Goal: Task Accomplishment & Management: Use online tool/utility

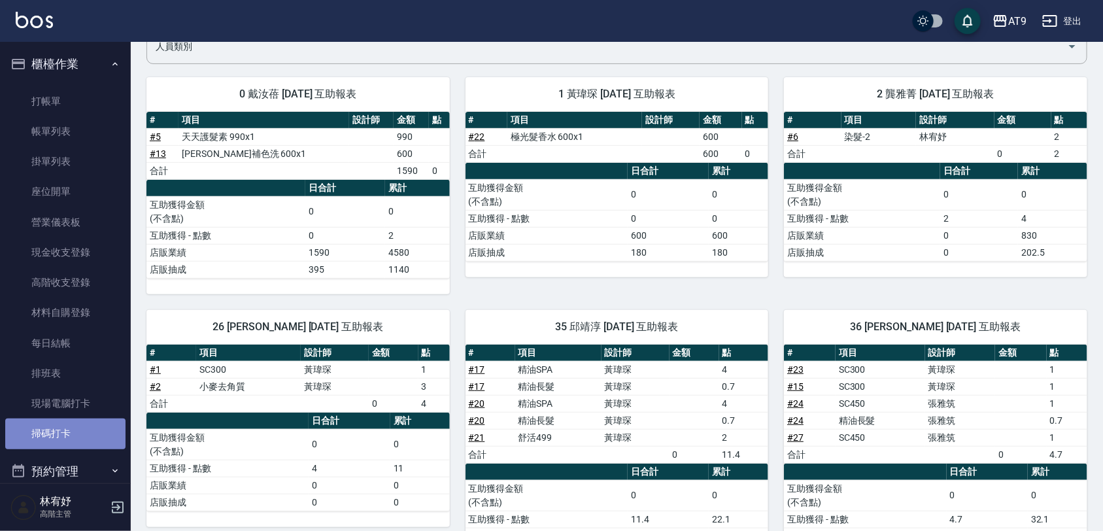
click at [70, 428] on link "掃碼打卡" at bounding box center [65, 433] width 120 height 30
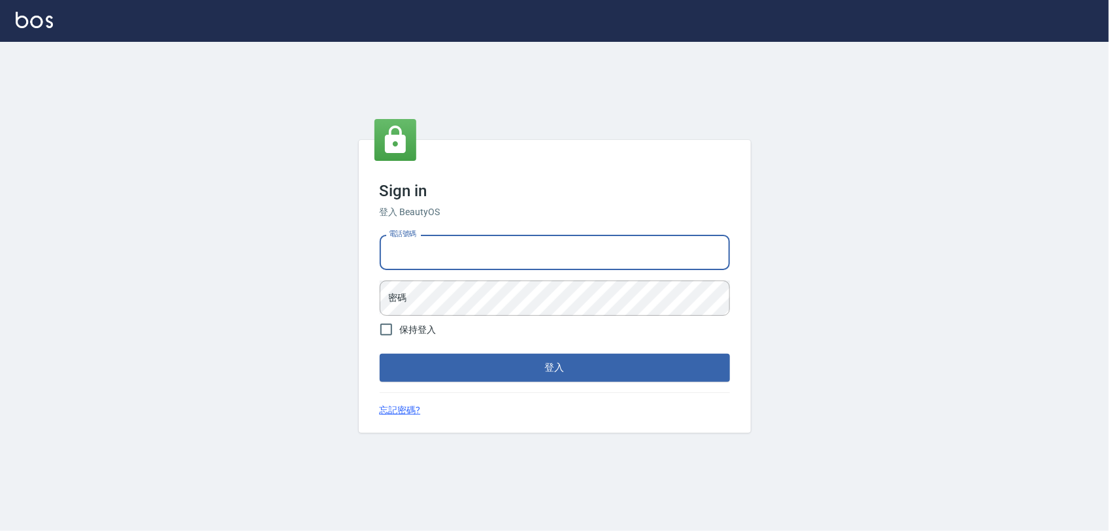
click at [547, 248] on input "電話號碼" at bounding box center [555, 252] width 350 height 35
type input "0975151920"
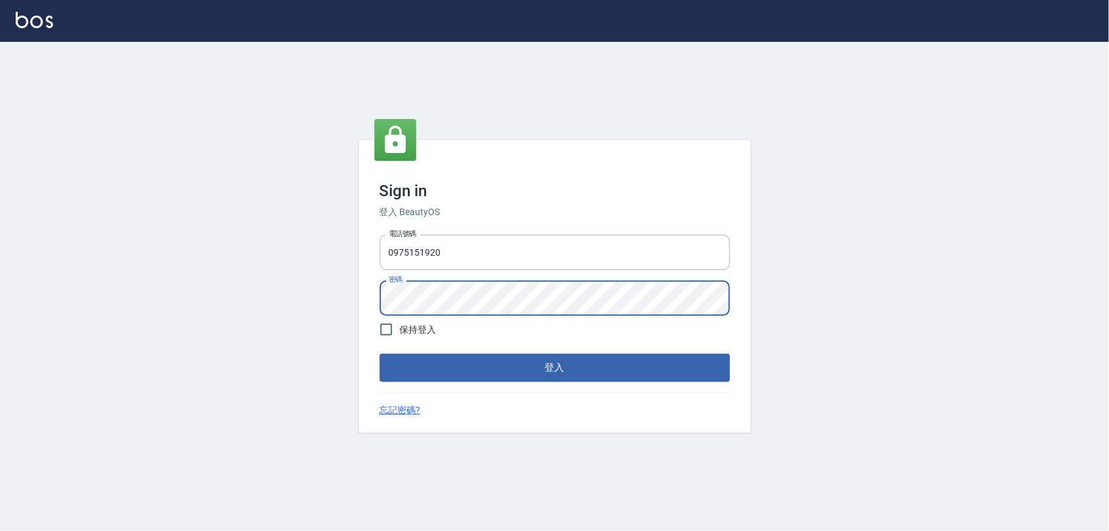
click at [380, 354] on button "登入" at bounding box center [555, 367] width 350 height 27
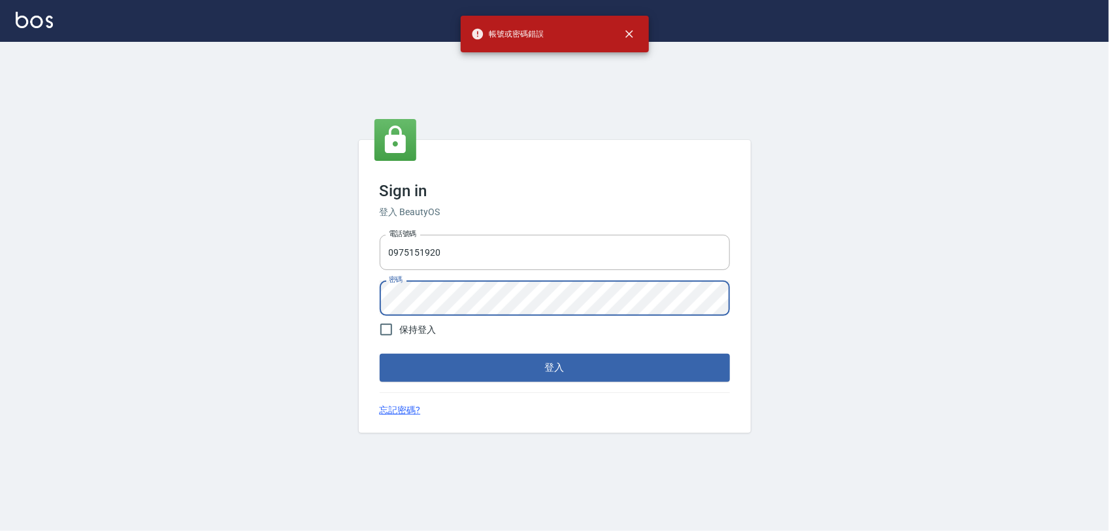
click at [277, 365] on div "Sign in 登入 BeautyOS 電話號碼 [PHONE_NUMBER] 電話號碼 密碼 密碼 保持登入 登入 忘記密碼?" at bounding box center [554, 286] width 1109 height 489
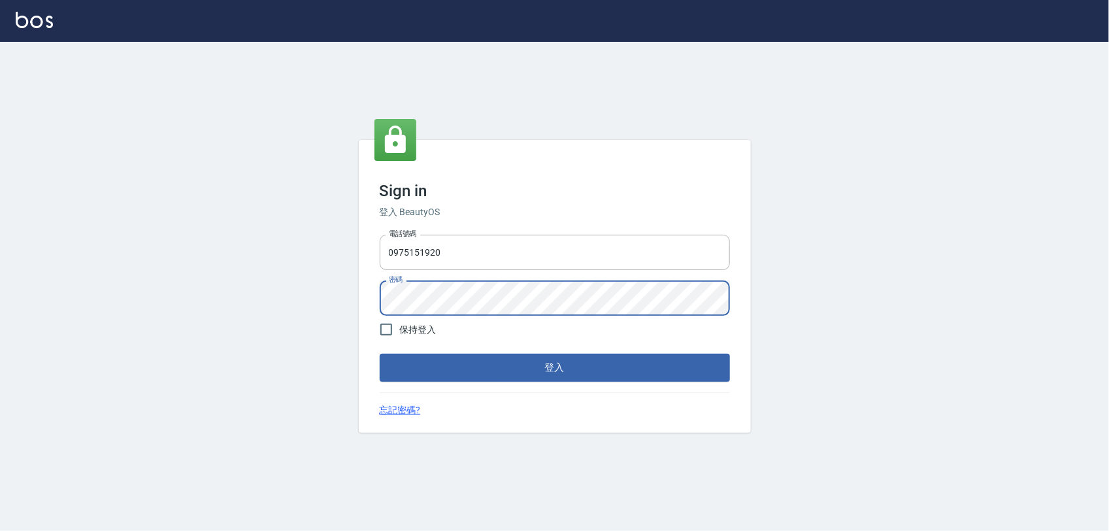
click at [380, 354] on button "登入" at bounding box center [555, 367] width 350 height 27
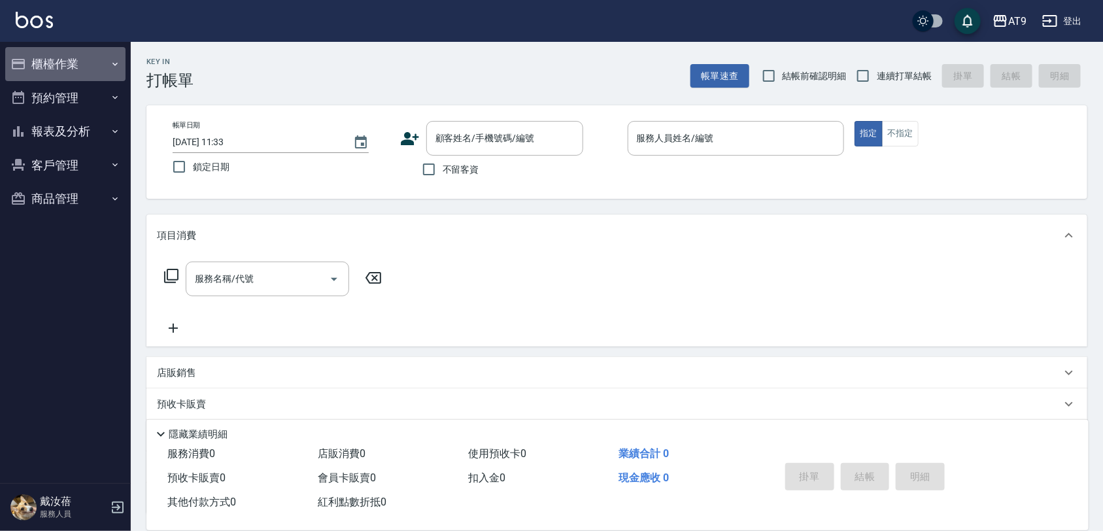
click at [75, 54] on button "櫃檯作業" at bounding box center [65, 64] width 120 height 34
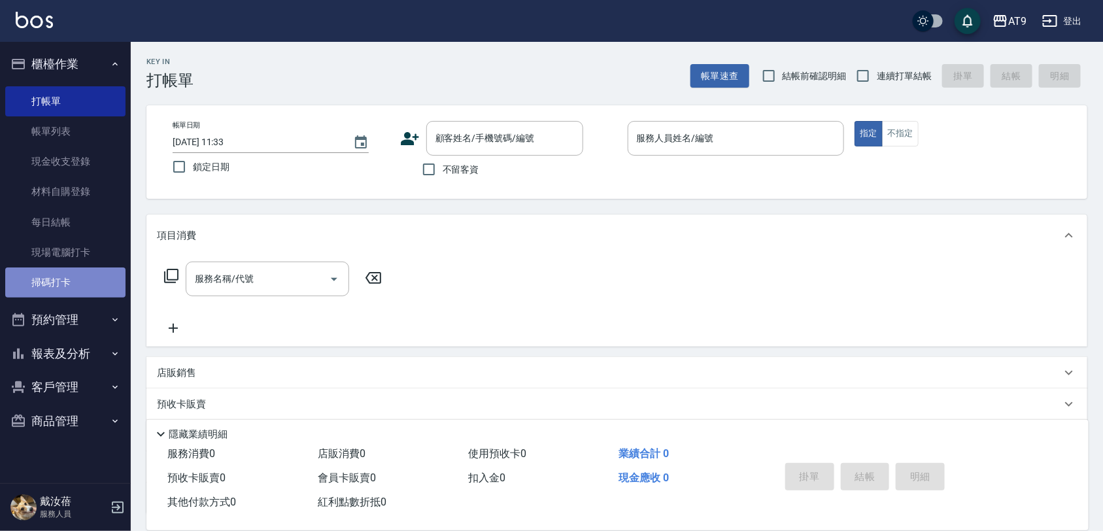
click at [99, 289] on link "掃碼打卡" at bounding box center [65, 282] width 120 height 30
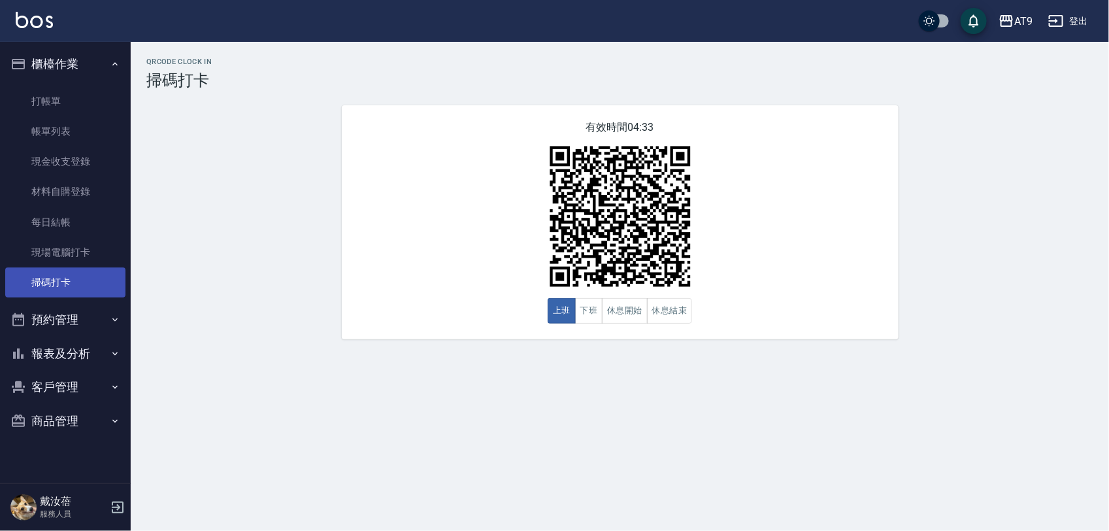
click at [99, 289] on link "掃碼打卡" at bounding box center [65, 282] width 120 height 30
